Goal: Find specific page/section: Find specific page/section

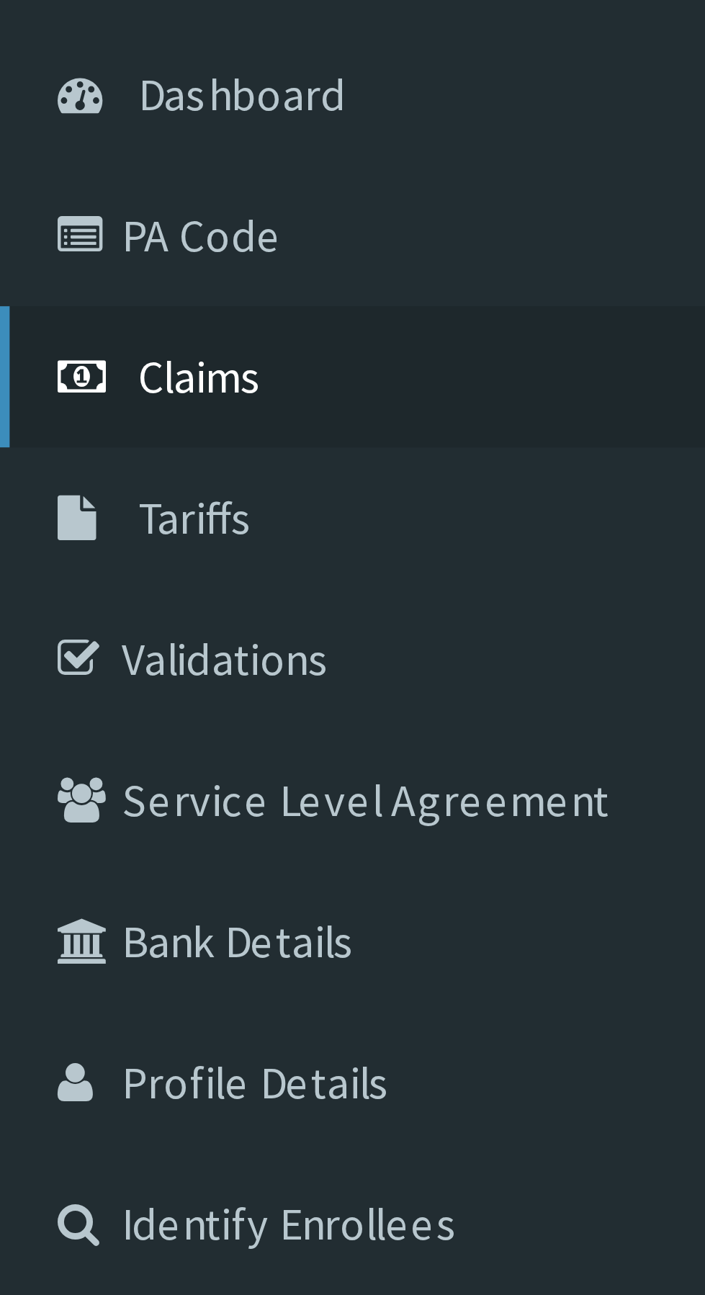
click at [53, 223] on span "Claims" at bounding box center [45, 220] width 28 height 13
